Goal: Information Seeking & Learning: Compare options

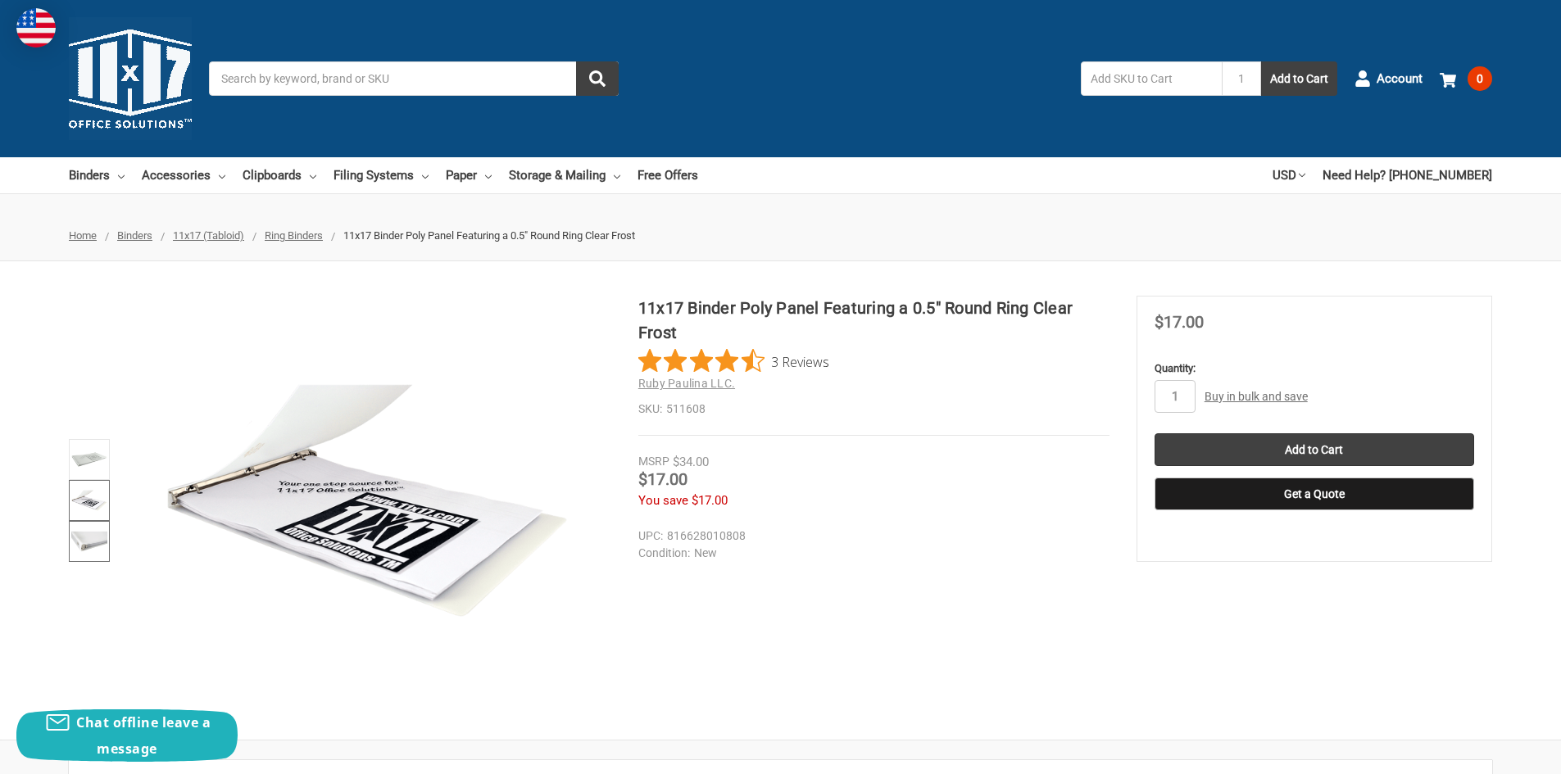
click at [88, 544] on img at bounding box center [89, 541] width 36 height 36
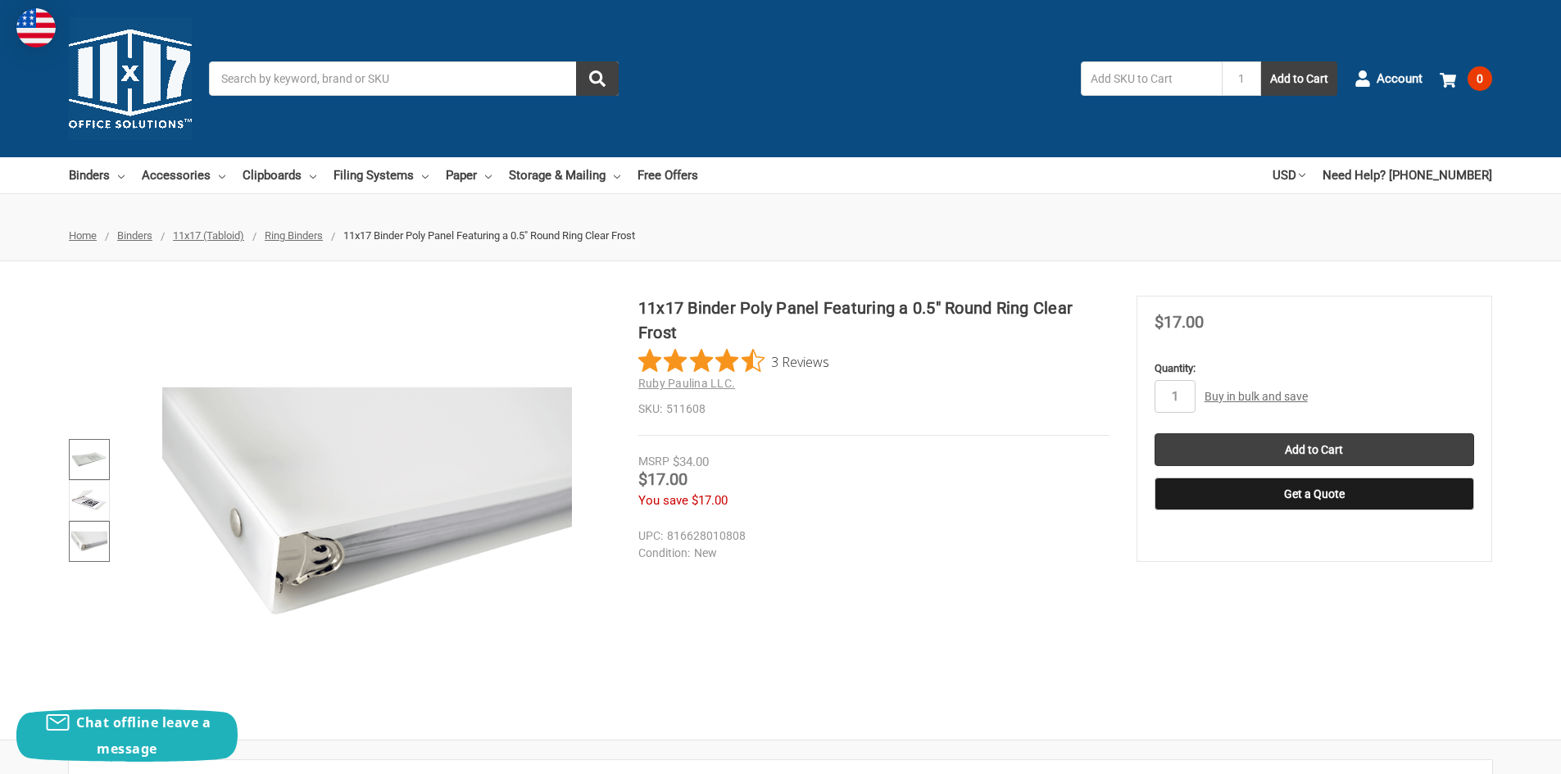
click at [86, 459] on img at bounding box center [89, 460] width 36 height 36
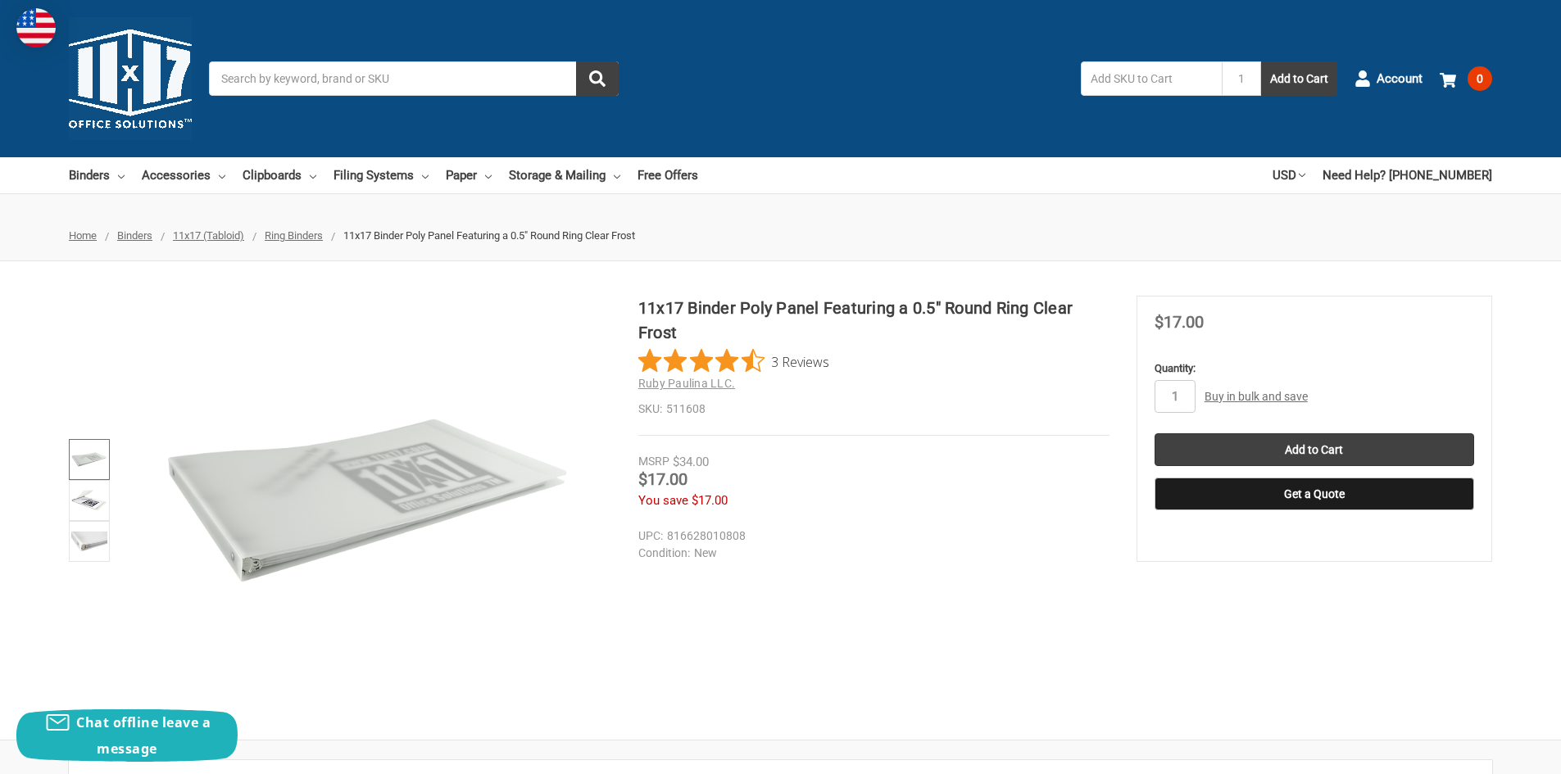
click at [231, 236] on span "11x17 (Tabloid)" at bounding box center [208, 235] width 71 height 12
click at [90, 503] on img at bounding box center [89, 501] width 36 height 36
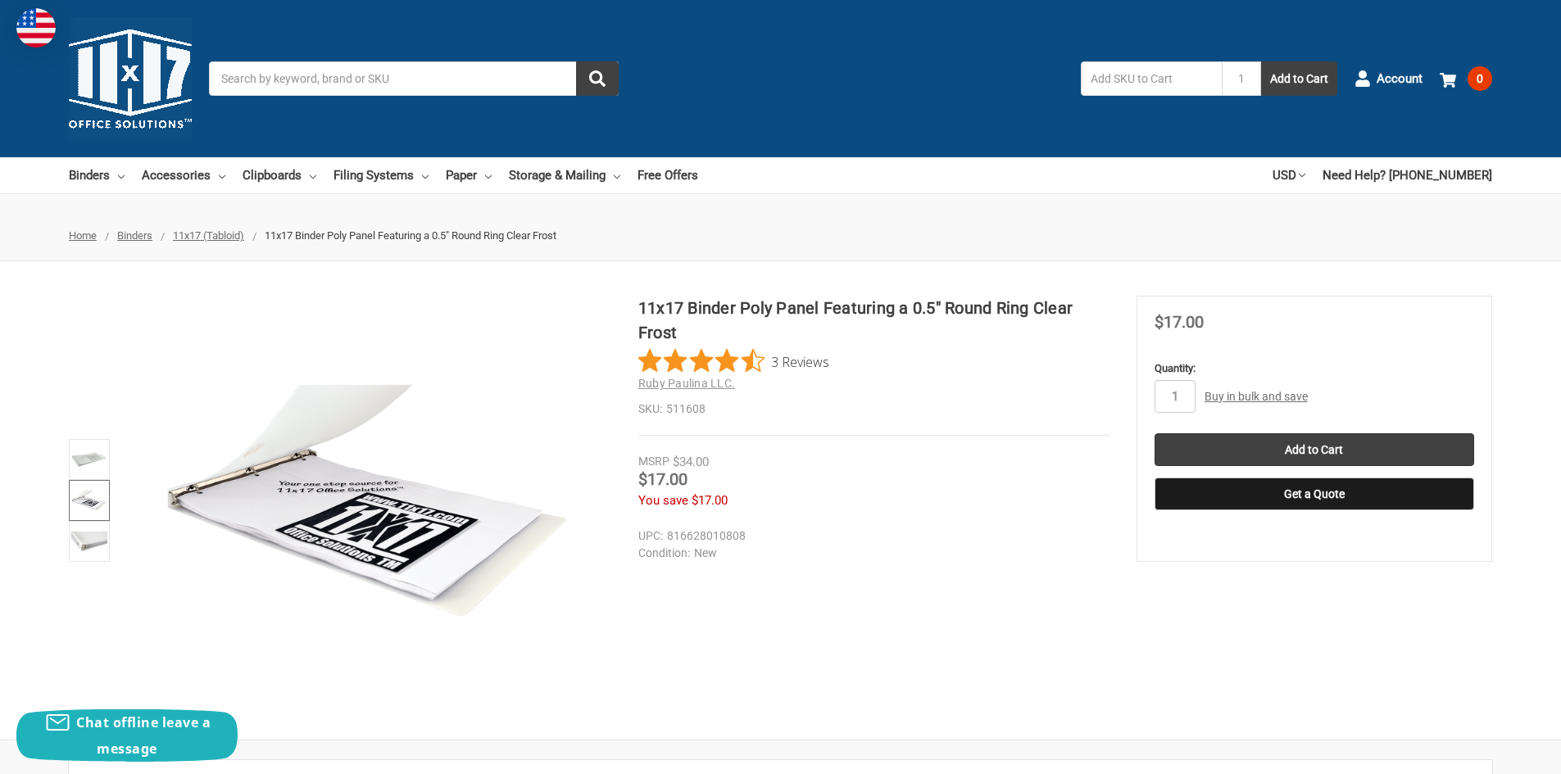
click at [226, 235] on span "11x17 (Tabloid)" at bounding box center [208, 235] width 71 height 12
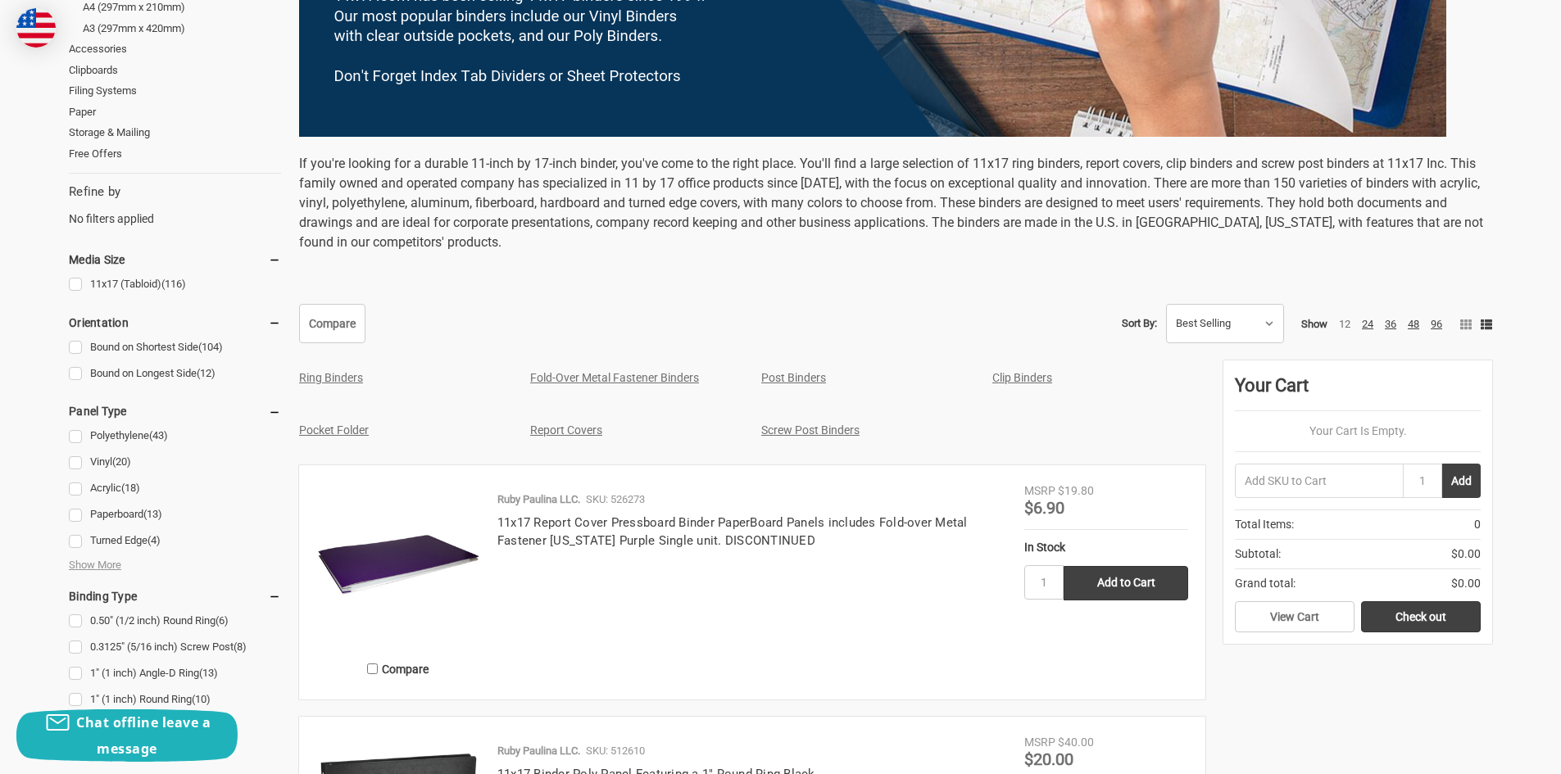
scroll to position [573, 0]
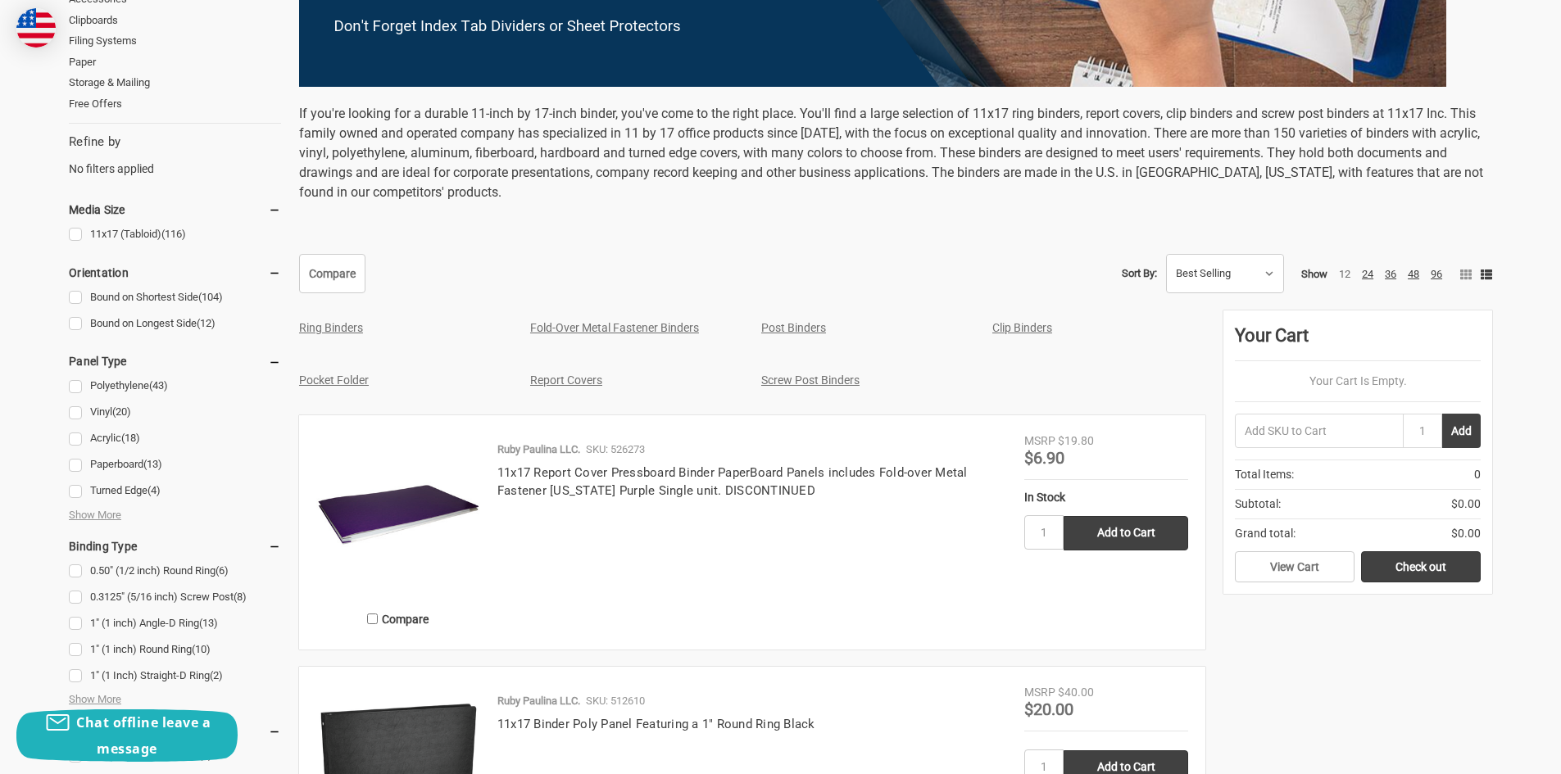
click at [371, 512] on img at bounding box center [398, 515] width 164 height 164
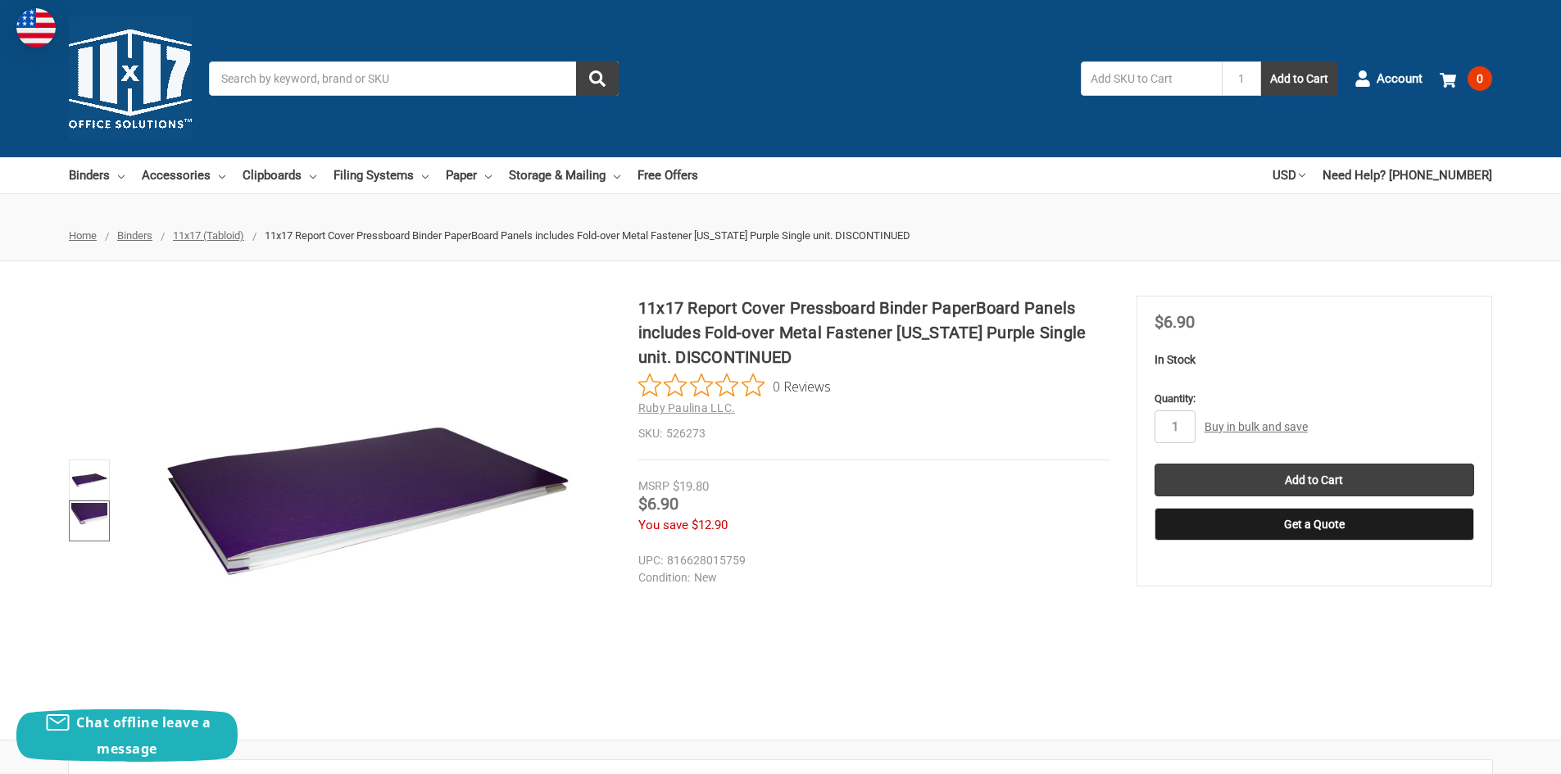
click at [79, 516] on img at bounding box center [89, 521] width 36 height 36
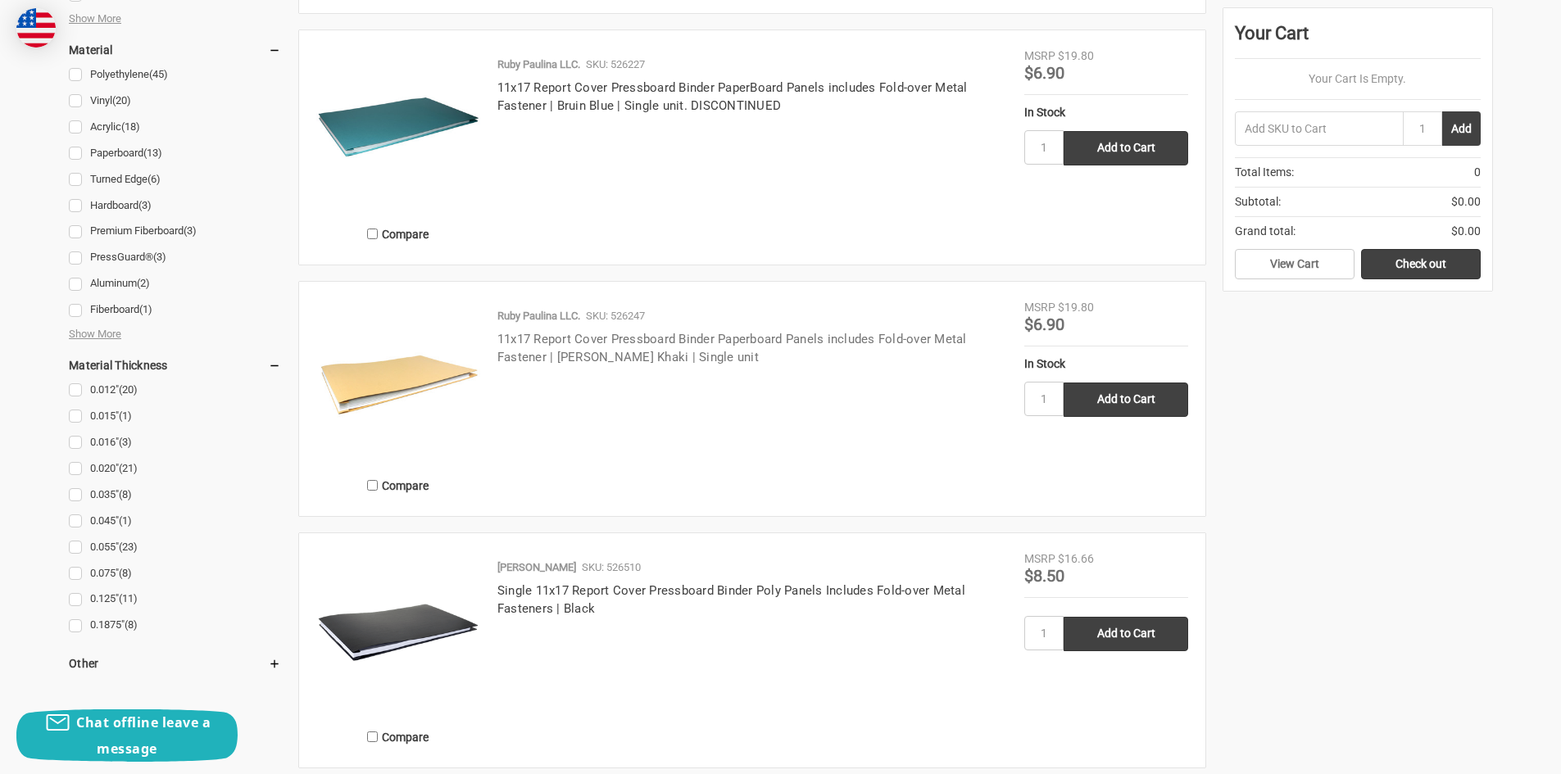
scroll to position [1720, 0]
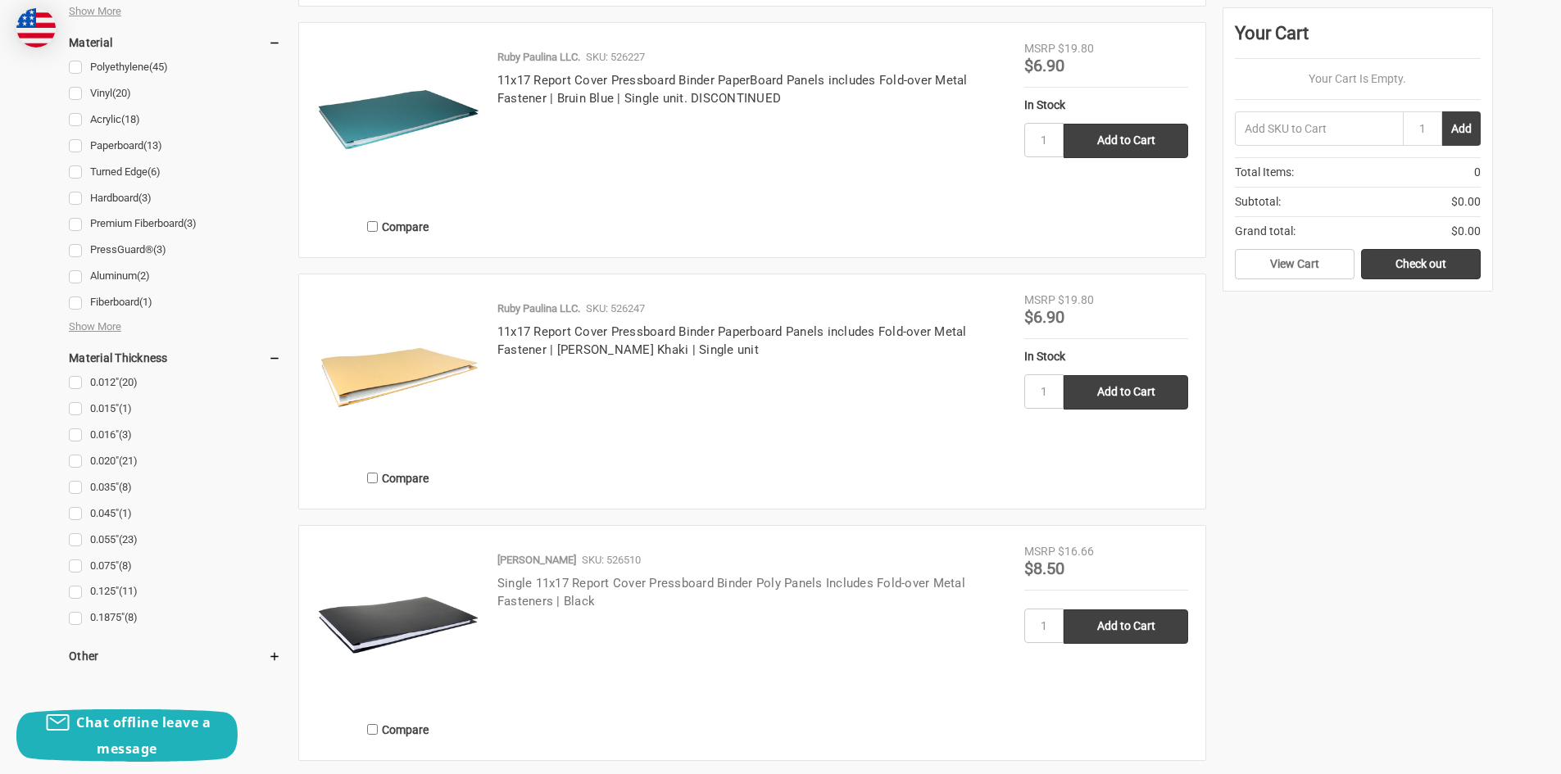
click at [547, 596] on link "Single 11x17 Report Cover Pressboard Binder Poly Panels Includes Fold-over Meta…" at bounding box center [731, 593] width 468 height 34
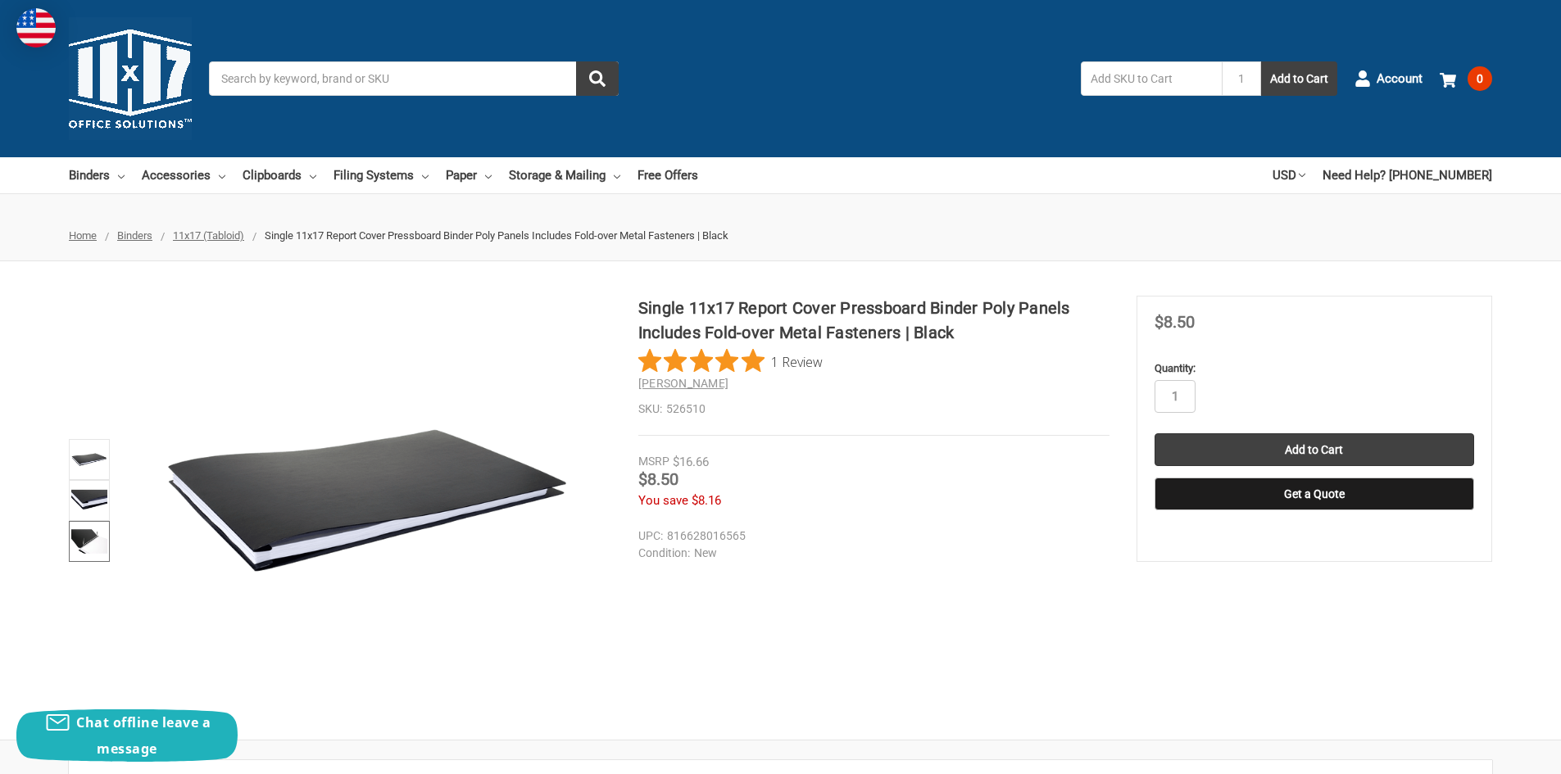
click at [81, 546] on img at bounding box center [89, 541] width 36 height 36
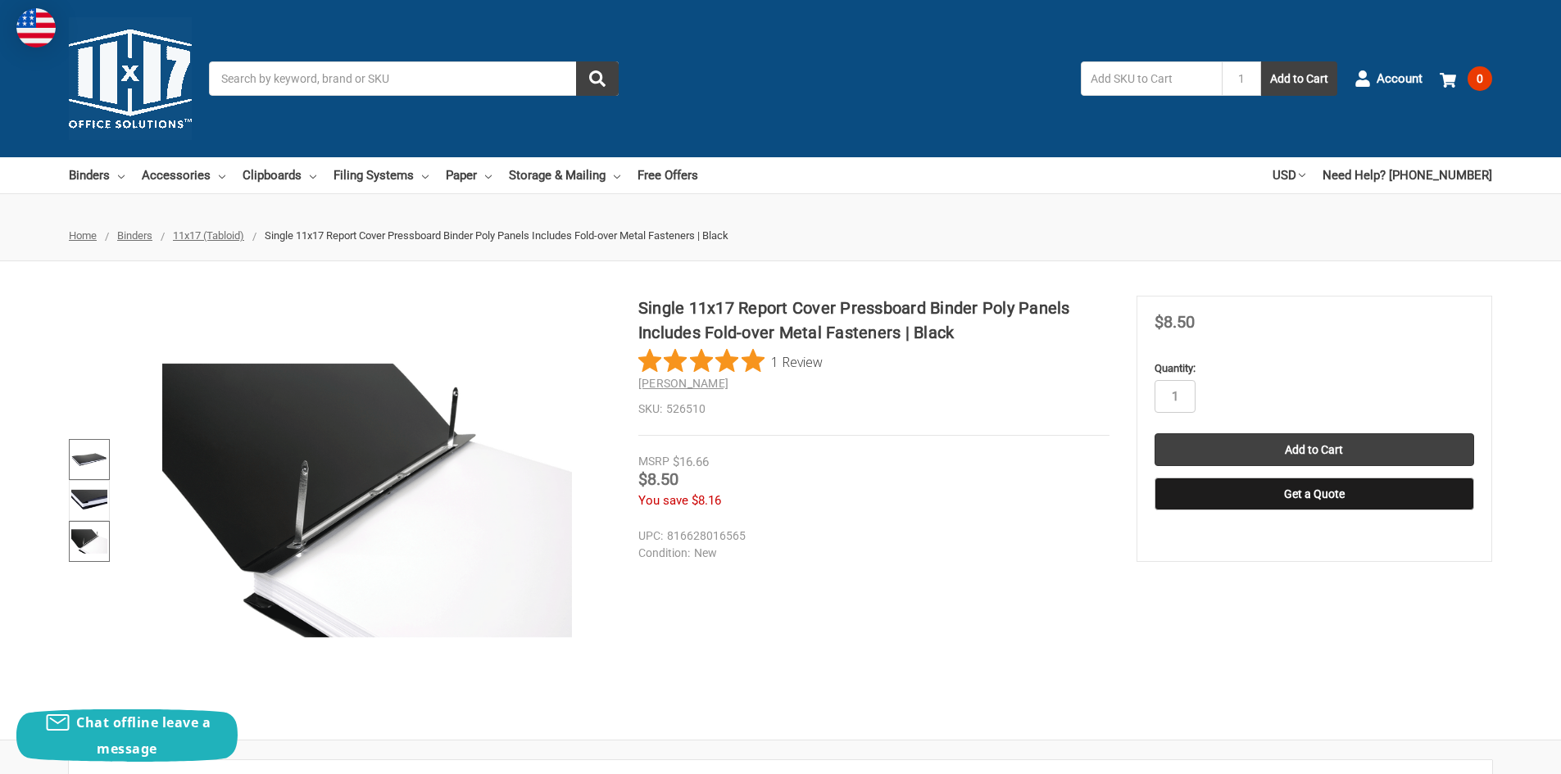
click at [88, 459] on img at bounding box center [89, 460] width 36 height 36
